Goal: Information Seeking & Learning: Learn about a topic

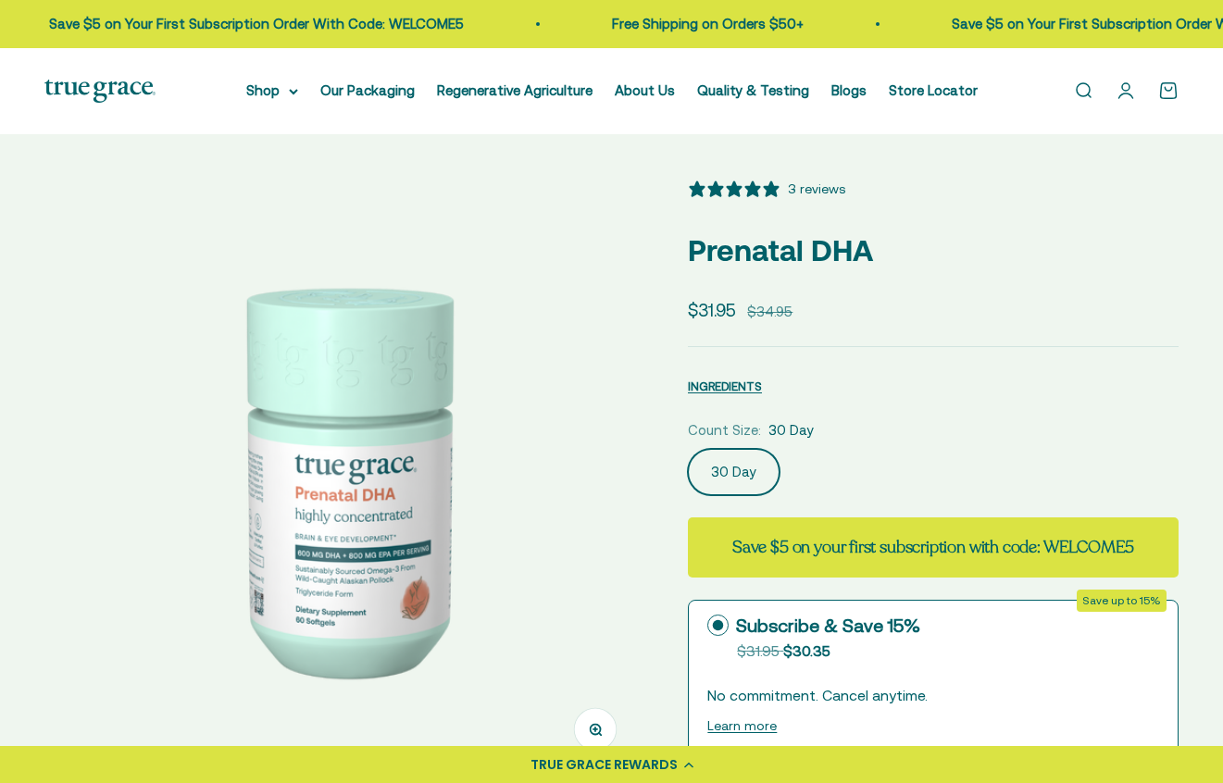
select select "3"
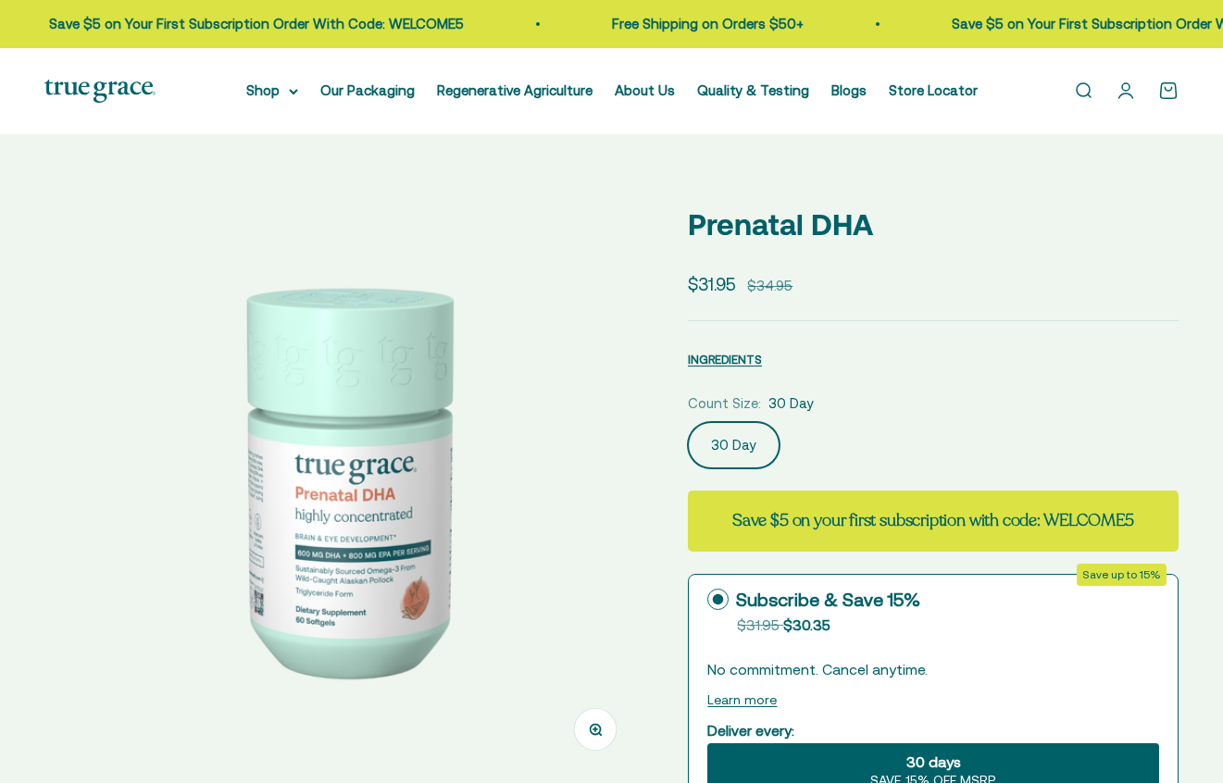
select select "3"
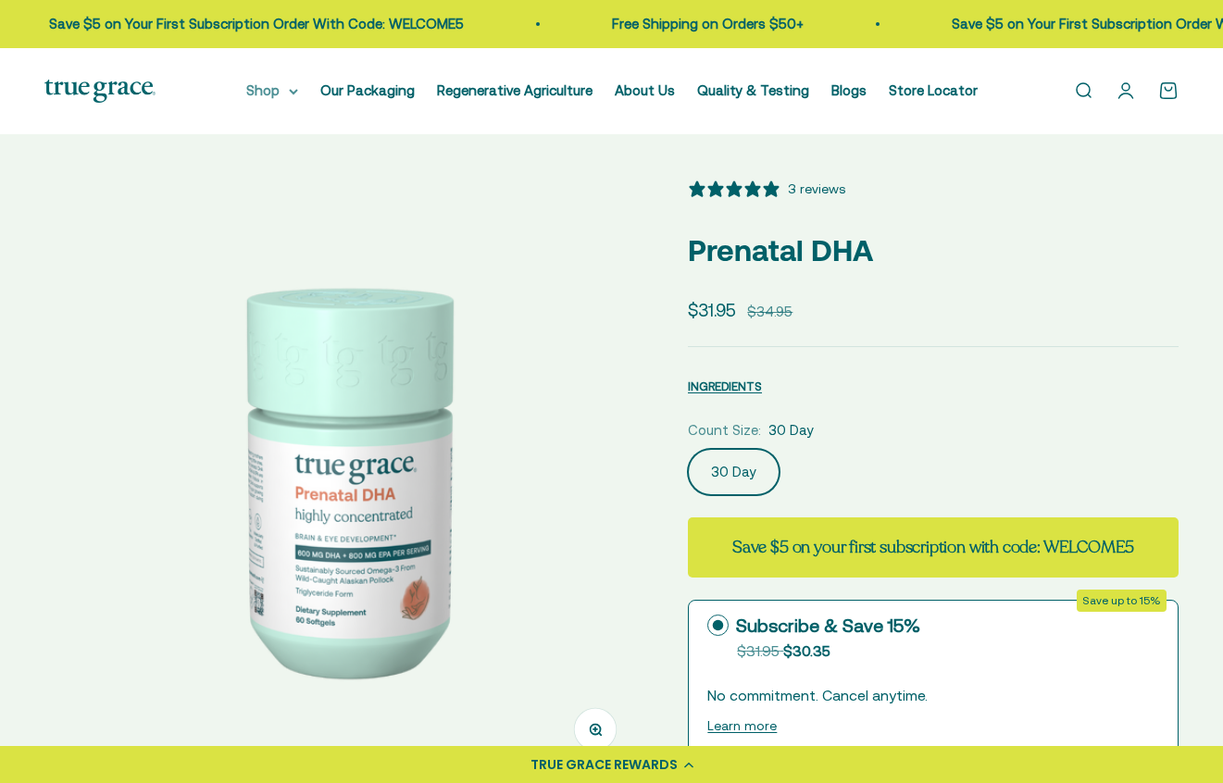
click at [275, 88] on summary "Shop" at bounding box center [272, 91] width 52 height 22
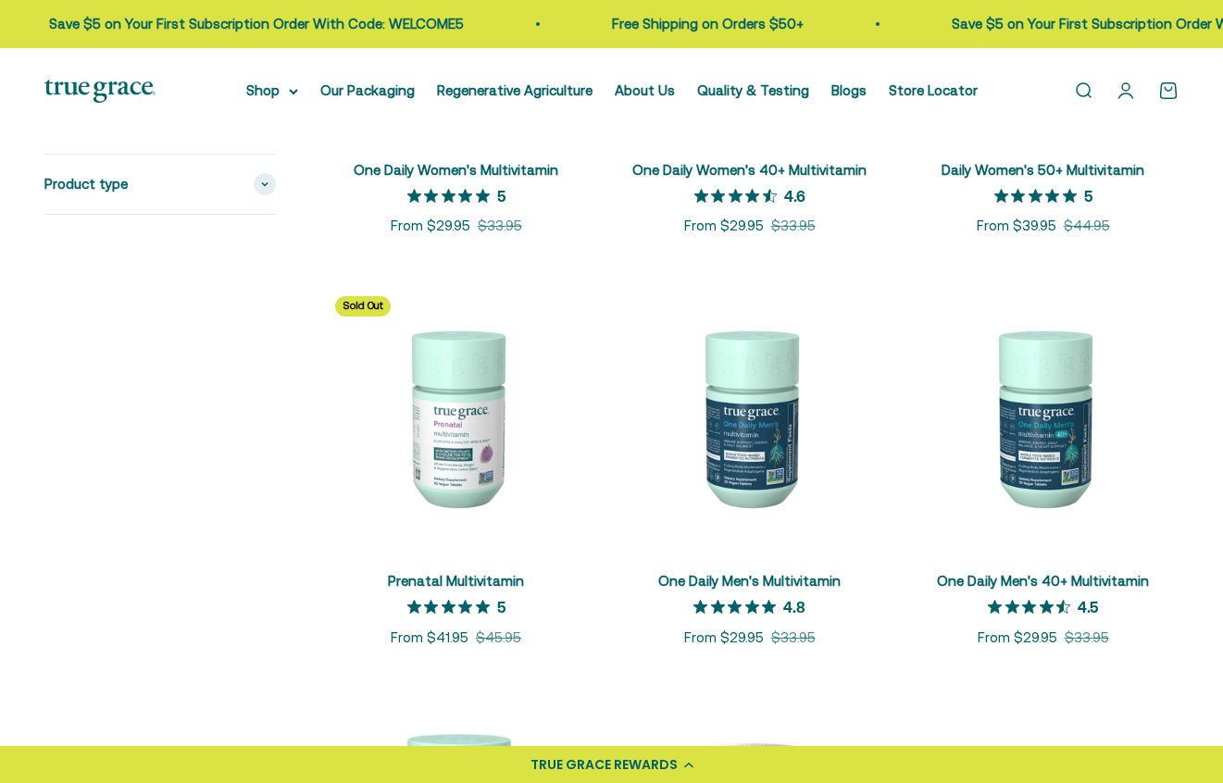
scroll to position [648, 0]
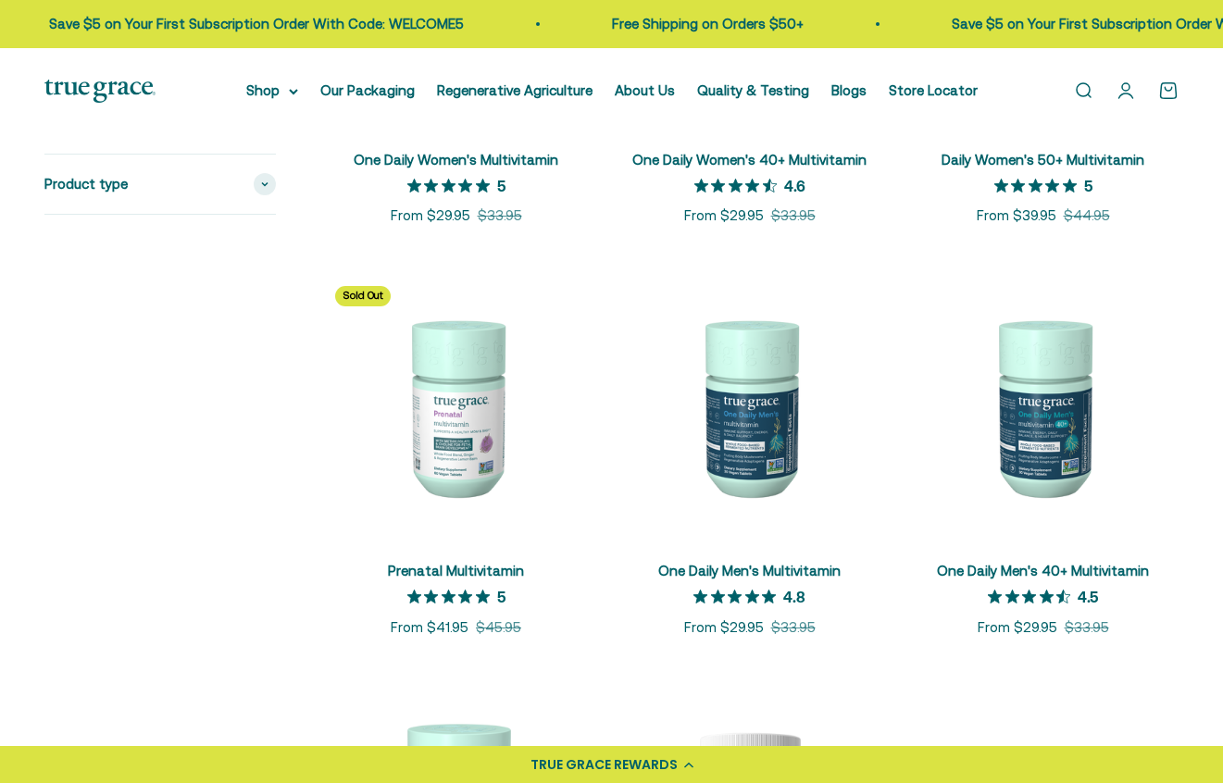
click at [480, 466] on img at bounding box center [455, 406] width 271 height 271
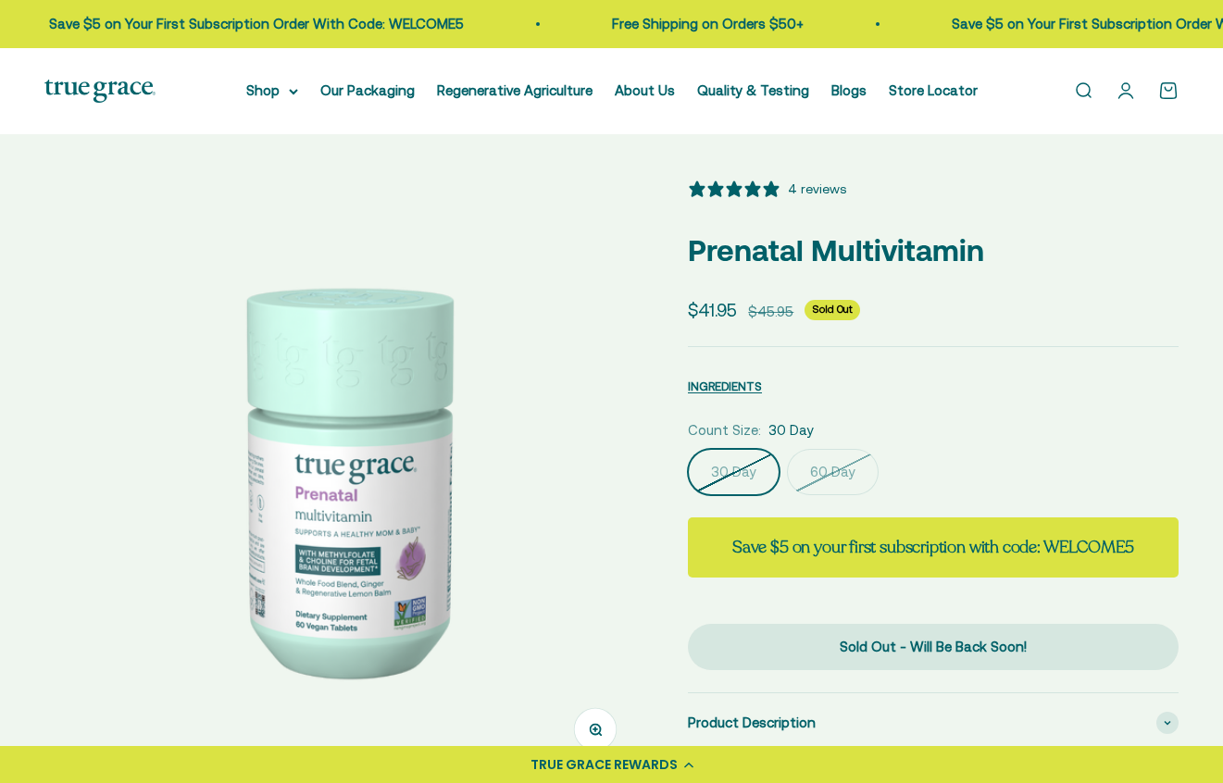
select select "3"
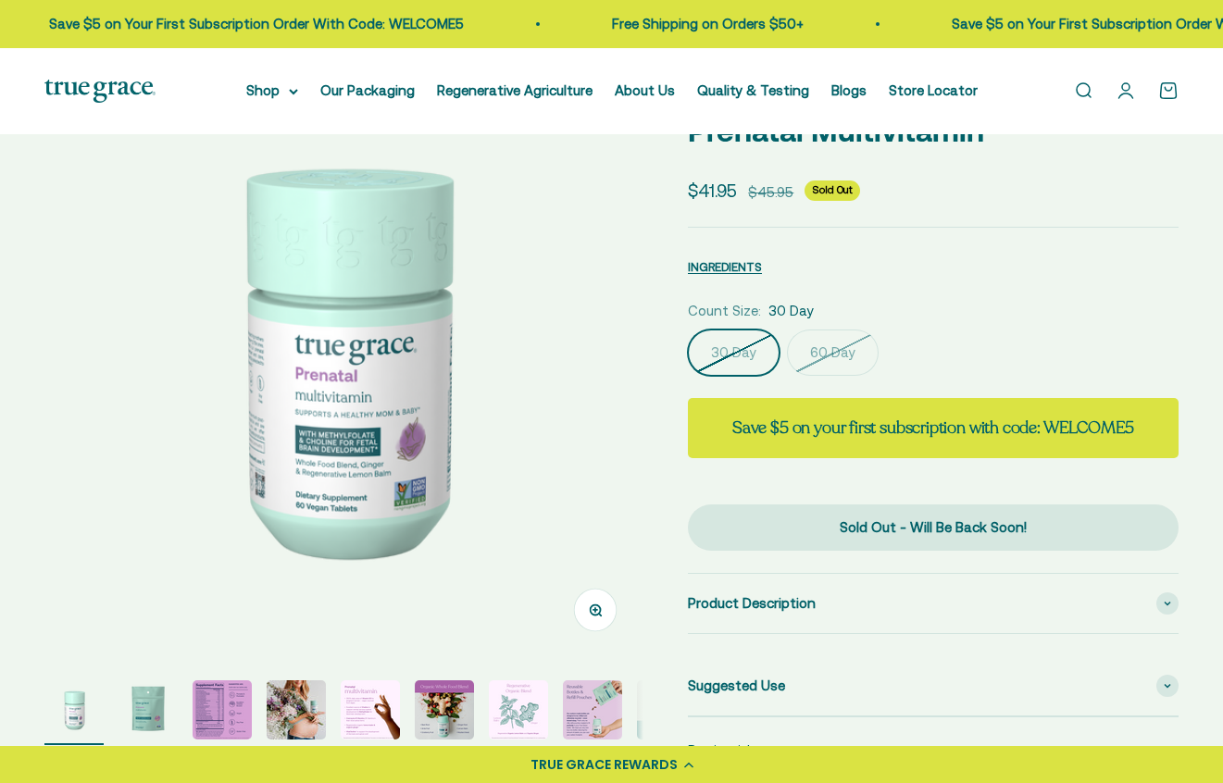
scroll to position [463, 0]
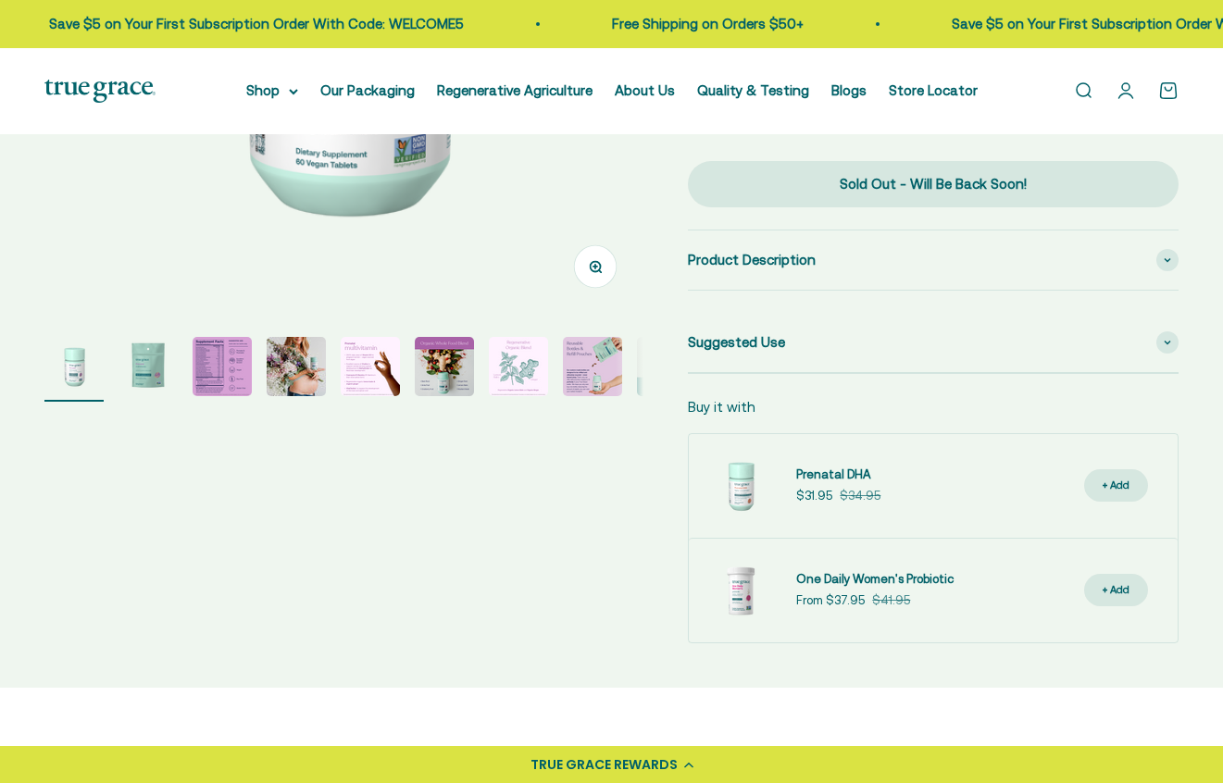
click at [221, 371] on img "Go to item 3" at bounding box center [222, 366] width 59 height 59
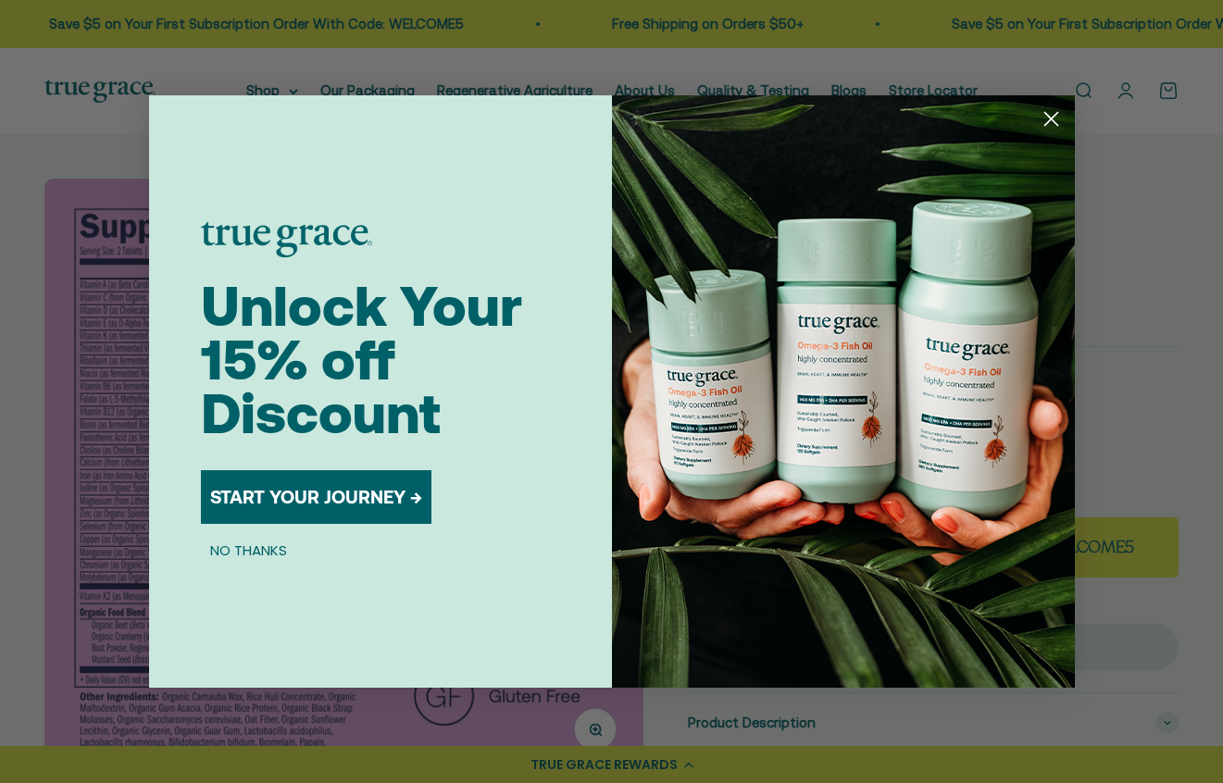
scroll to position [0, 1236]
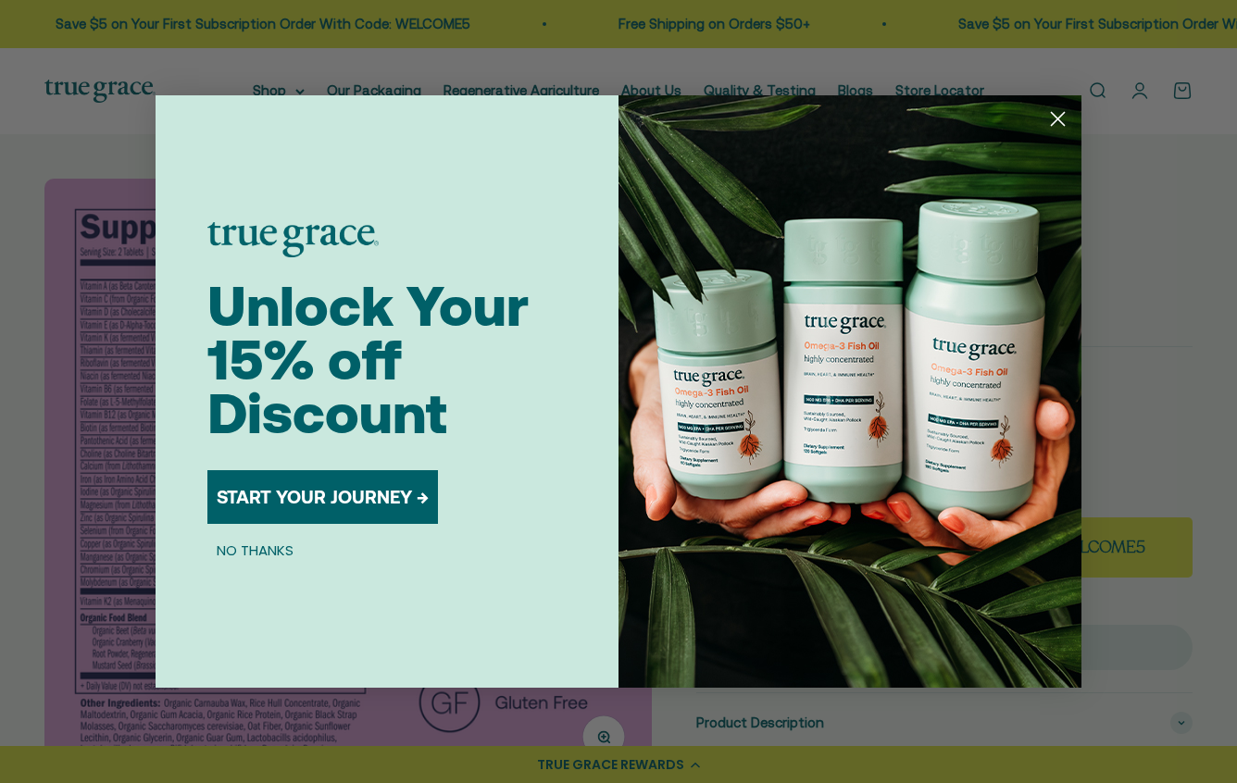
click at [1054, 120] on circle "Close dialog" at bounding box center [1057, 119] width 31 height 31
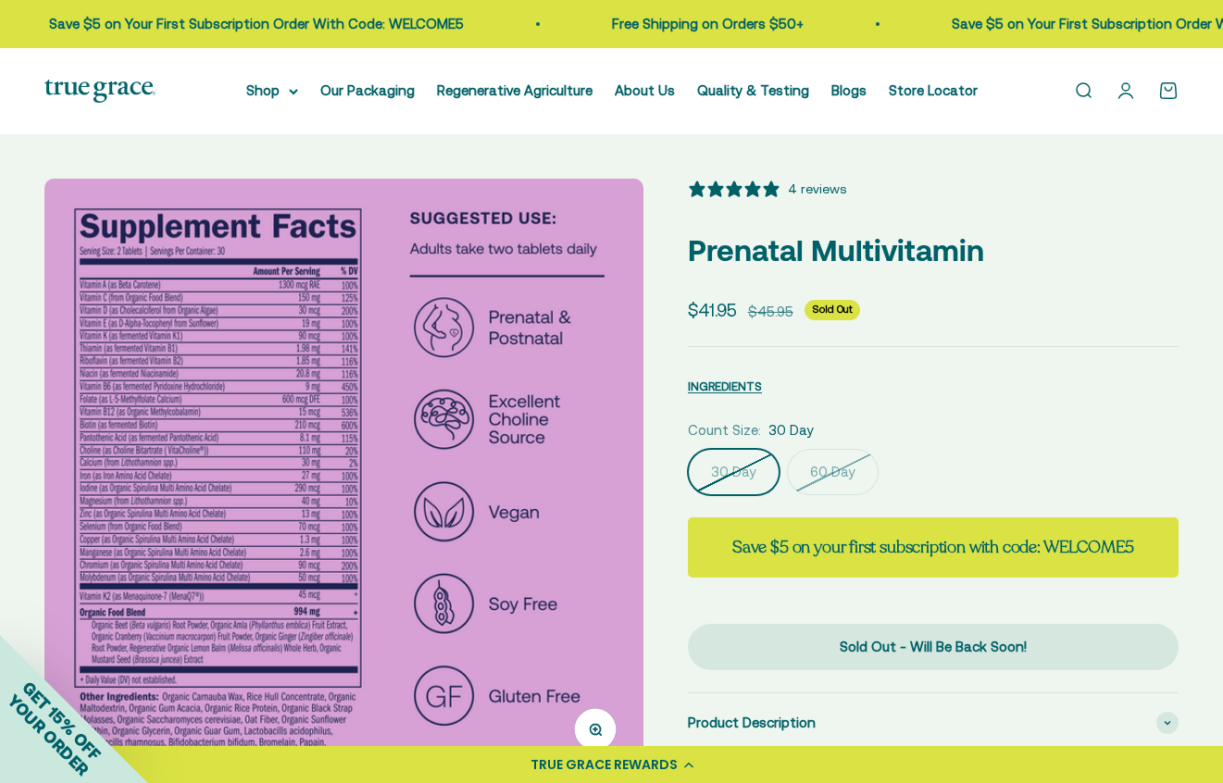
click at [118, 439] on img at bounding box center [343, 478] width 599 height 599
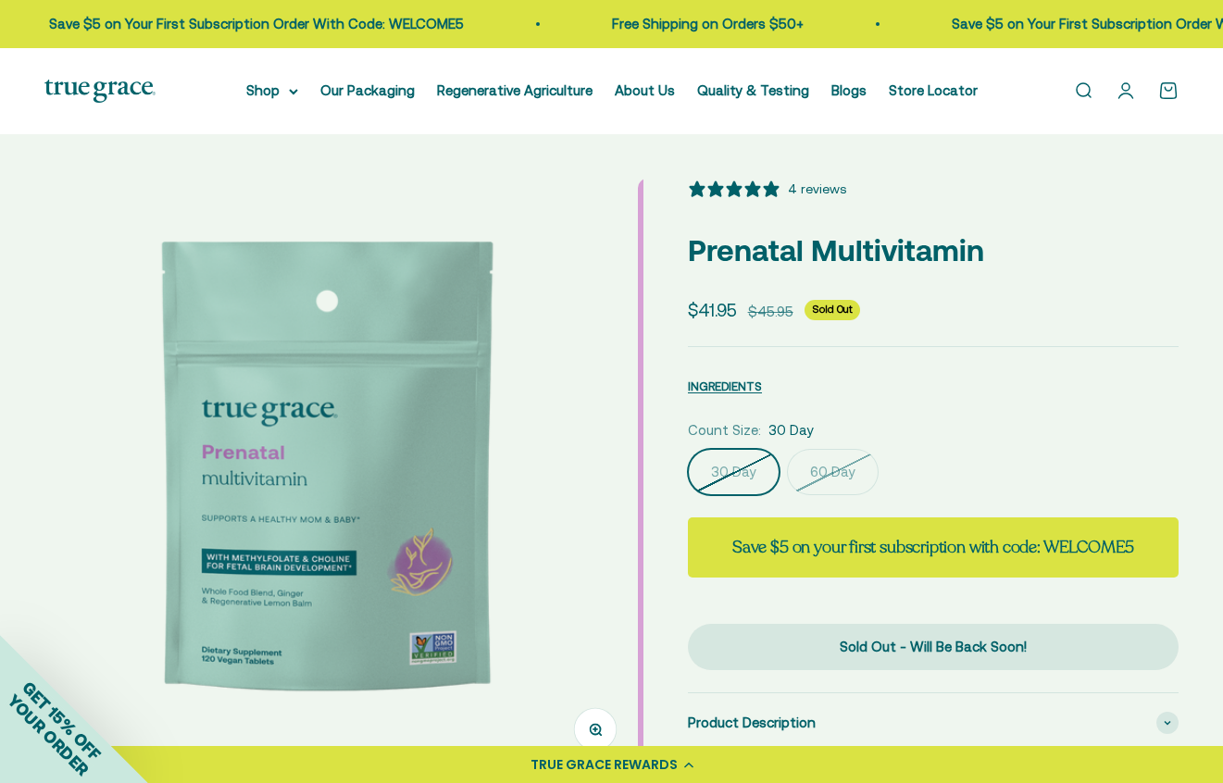
scroll to position [0, 610]
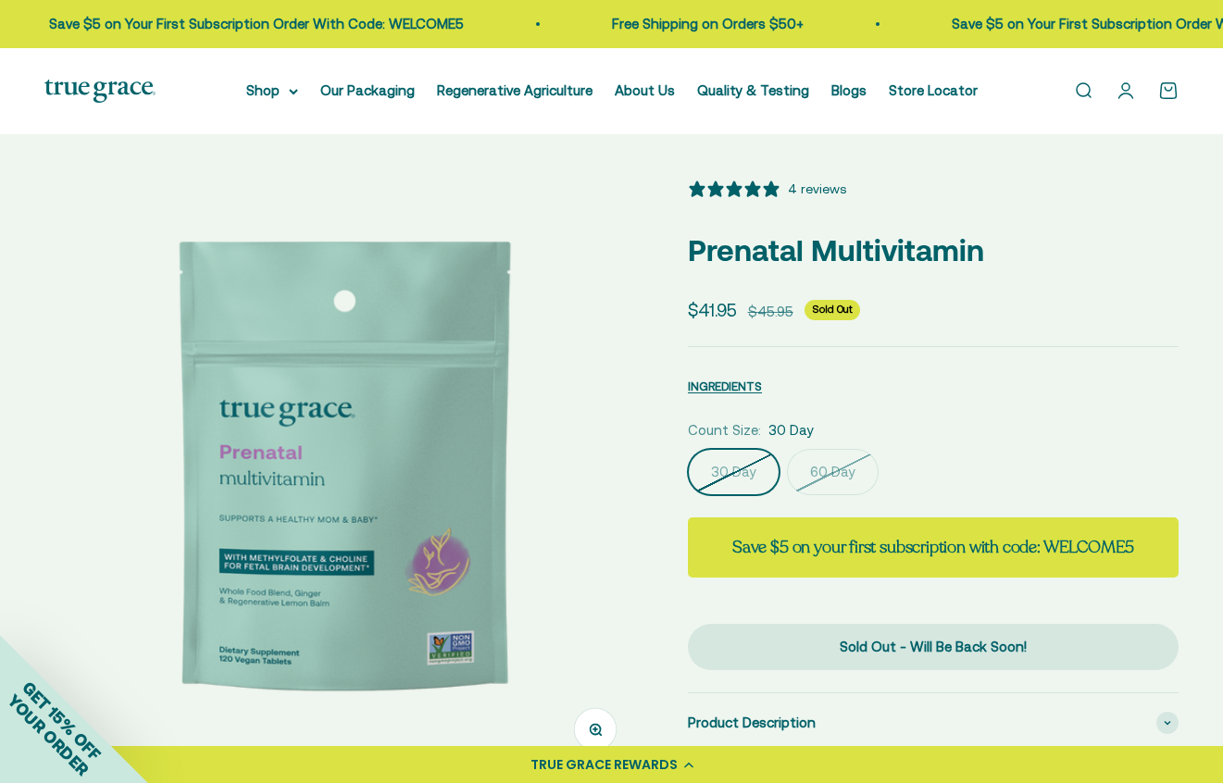
click at [683, 418] on div "Zoom Go to item 1 Go to item 2 Go to item 3 Go to item 4 Go to item 5 Go to ite…" at bounding box center [611, 643] width 1134 height 928
click at [649, 421] on div "Zoom Go to item 1 Go to item 2 Go to item 3 Go to item 4 Go to item 5 Go to ite…" at bounding box center [611, 643] width 1134 height 928
click at [622, 421] on img at bounding box center [343, 478] width 599 height 599
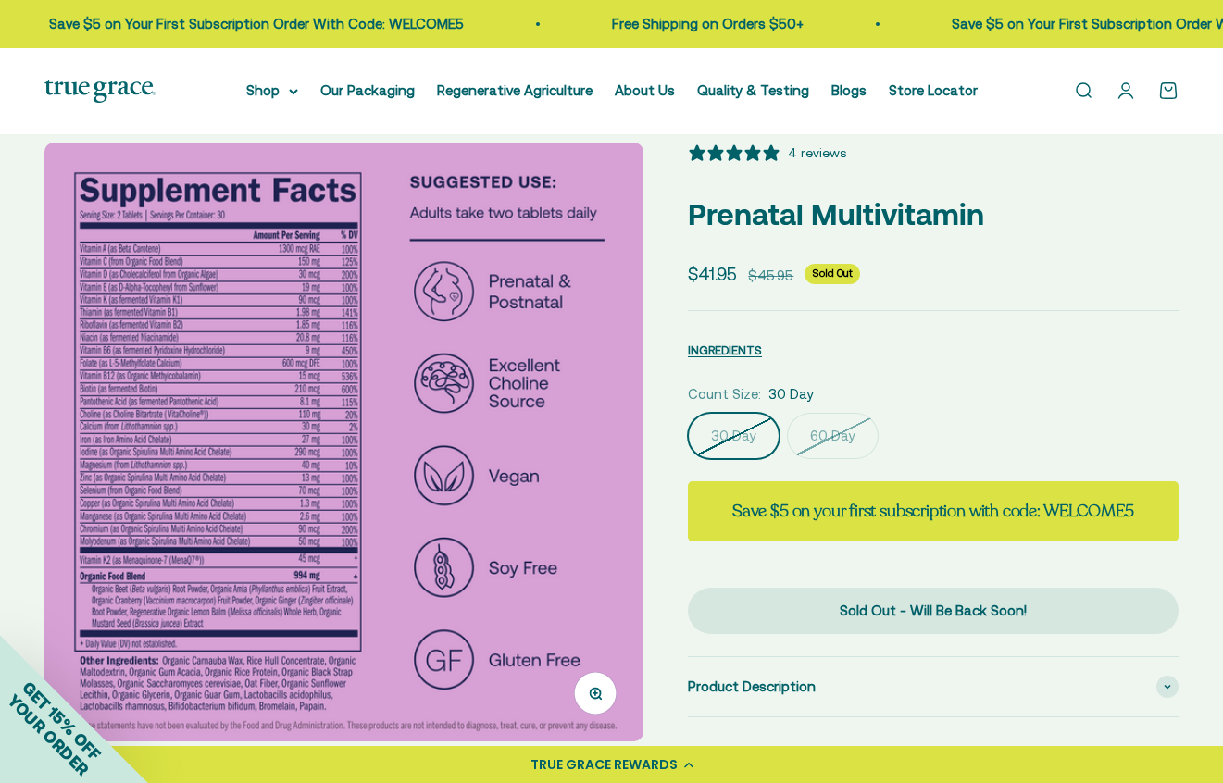
scroll to position [0, 0]
